Goal: Task Accomplishment & Management: Complete application form

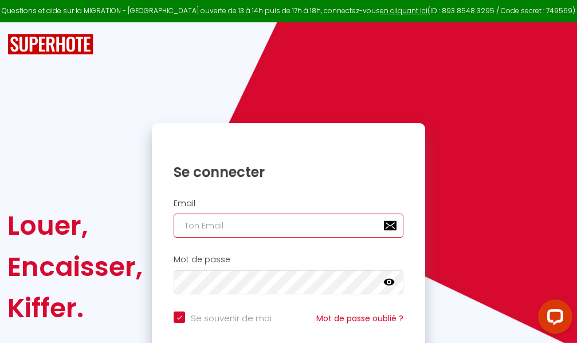
click at [309, 225] on input "email" at bounding box center [289, 226] width 230 height 24
type input "m"
checkbox input "true"
type input "ma"
checkbox input "true"
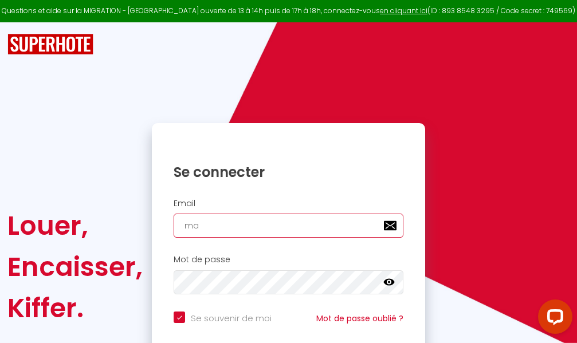
type input "mar"
checkbox input "true"
type input "marc"
checkbox input "true"
type input "marcd"
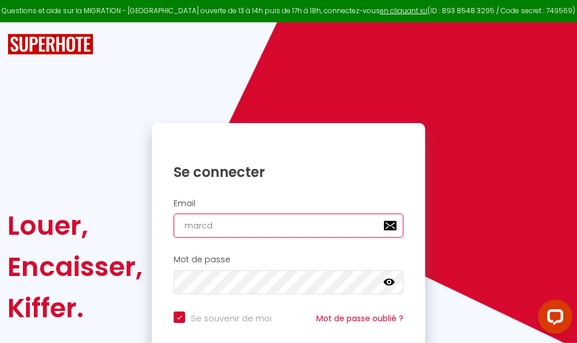
checkbox input "true"
type input "marcdp"
checkbox input "true"
type input "marcdpo"
checkbox input "true"
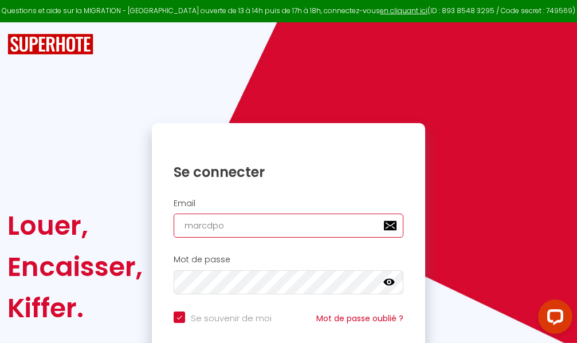
type input "marcdpoz"
checkbox input "true"
type input "marcdpoz."
checkbox input "true"
type input "marcdpoz.l"
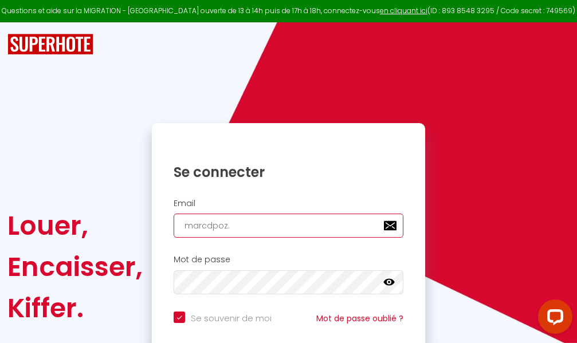
checkbox input "true"
type input "marcdpoz.lo"
checkbox input "true"
type input "marcdpoz.loc"
checkbox input "true"
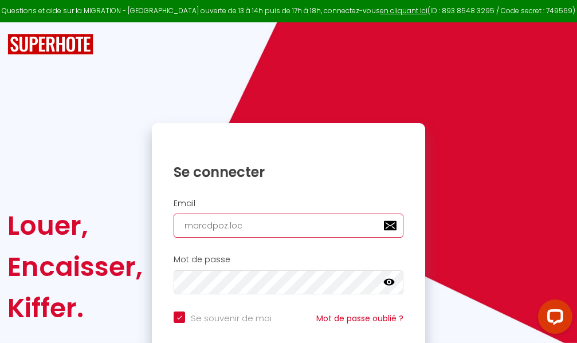
type input "marcdpoz.loca"
checkbox input "true"
type input "marcdpoz.locat"
checkbox input "true"
type input "marcdpoz.locati"
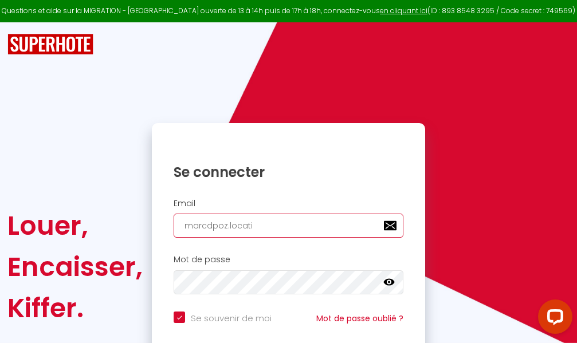
checkbox input "true"
type input "marcdpoz.locatio"
checkbox input "true"
type input "marcdpoz.location"
checkbox input "true"
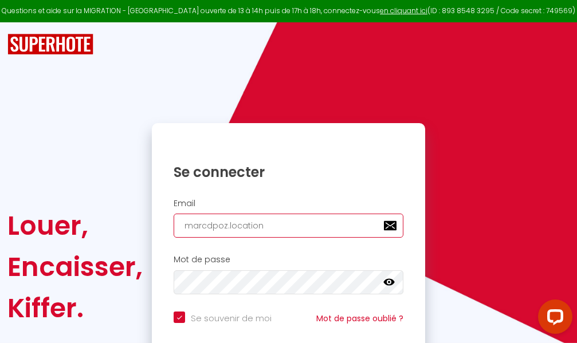
type input "marcdpoz.location@"
checkbox input "true"
type input "marcdpoz.location@g"
checkbox input "true"
type input "marcdpoz.location@gm"
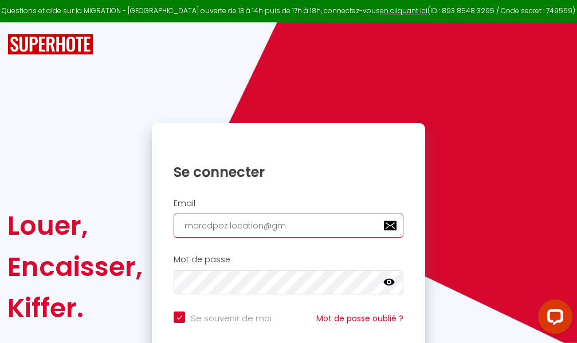
checkbox input "true"
type input "marcdpoz.location@gma"
checkbox input "true"
type input "marcdpoz.location@gmai"
checkbox input "true"
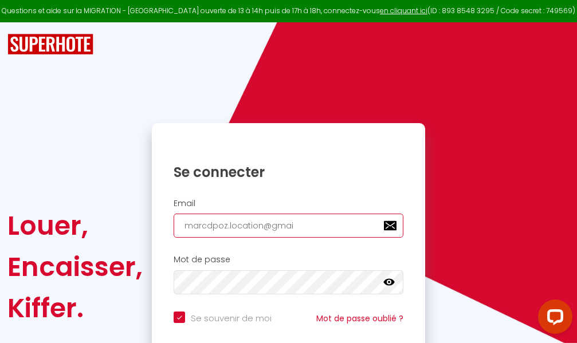
type input "[EMAIL_ADDRESS]"
checkbox input "true"
type input "[EMAIL_ADDRESS]."
checkbox input "true"
type input "marcdpoz.location@gmail.c"
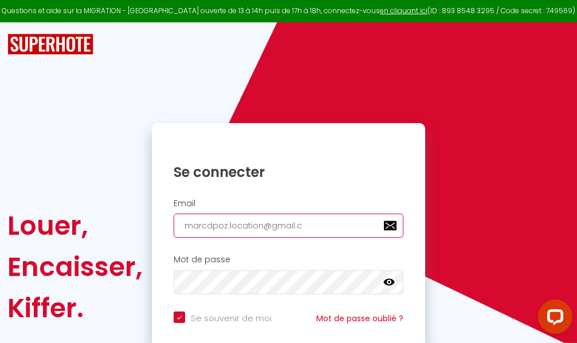
checkbox input "true"
type input "[EMAIL_ADDRESS][DOMAIN_NAME]"
checkbox input "true"
type input "[EMAIL_ADDRESS][DOMAIN_NAME]"
checkbox input "true"
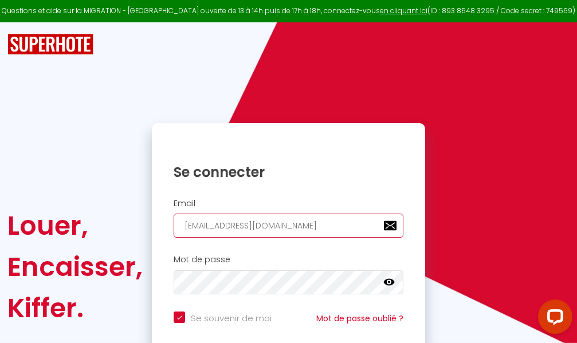
type input "[EMAIL_ADDRESS][DOMAIN_NAME]"
